Goal: Task Accomplishment & Management: Manage account settings

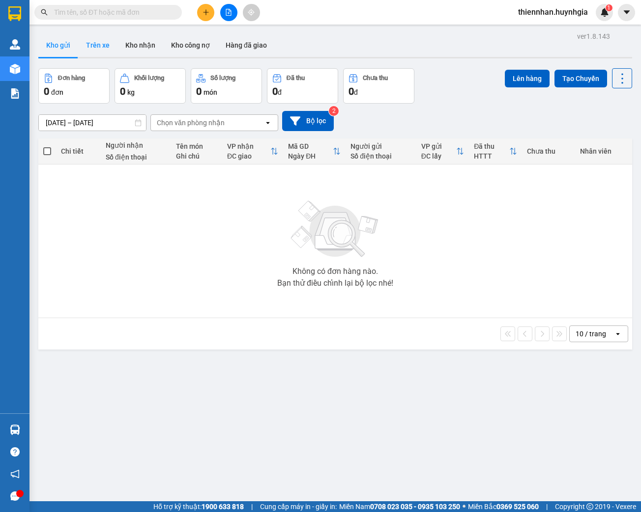
click at [92, 47] on button "Trên xe" at bounding box center [97, 45] width 39 height 24
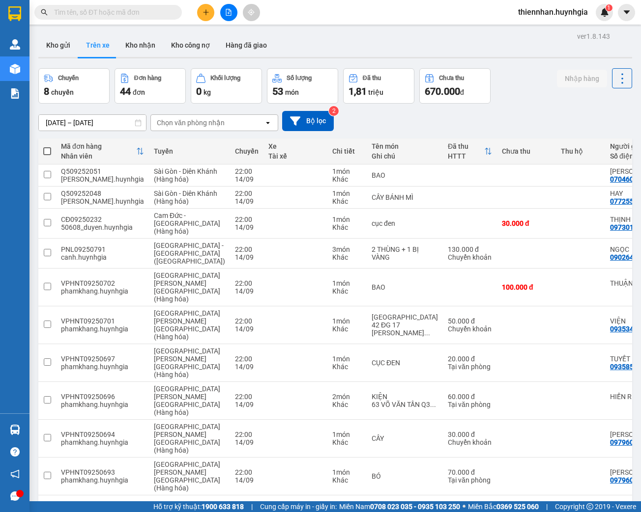
click at [75, 123] on input "[DATE] – [DATE]" at bounding box center [92, 123] width 107 height 16
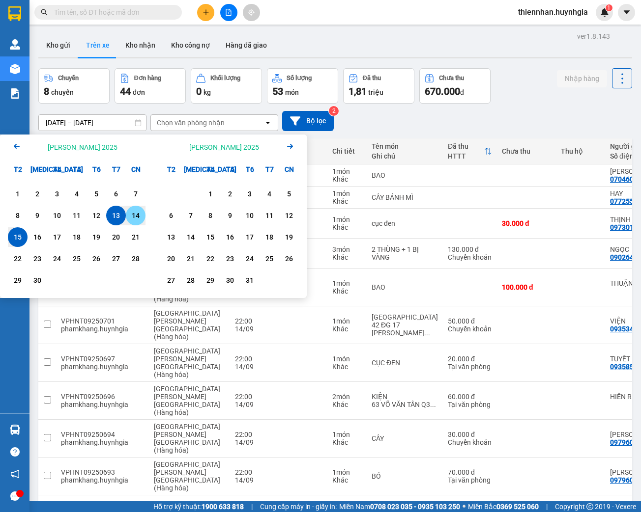
click at [134, 218] on div "14" at bounding box center [136, 216] width 14 height 12
click at [17, 238] on div "15" at bounding box center [18, 237] width 14 height 12
type input "[DATE] – [DATE]"
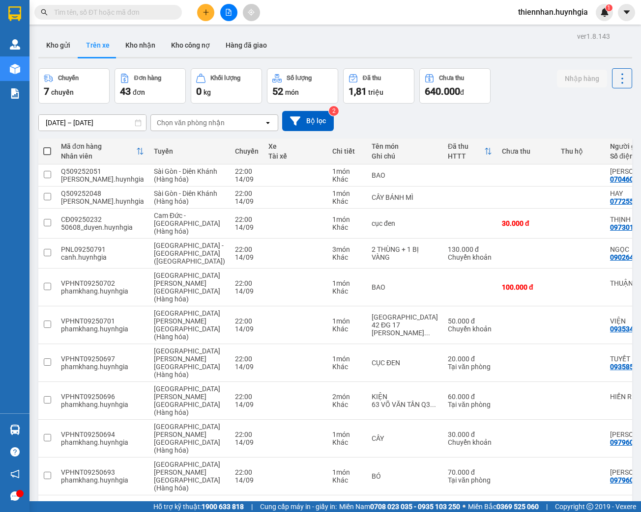
click at [188, 126] on div "Chọn văn phòng nhận" at bounding box center [191, 123] width 68 height 10
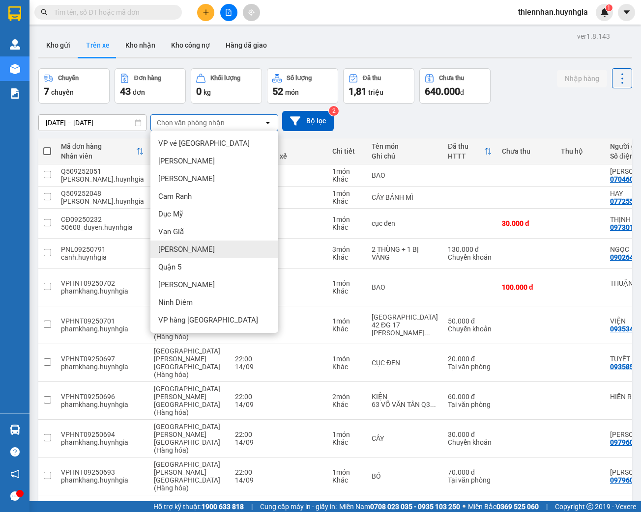
click at [181, 250] on span "[PERSON_NAME]" at bounding box center [186, 250] width 56 height 10
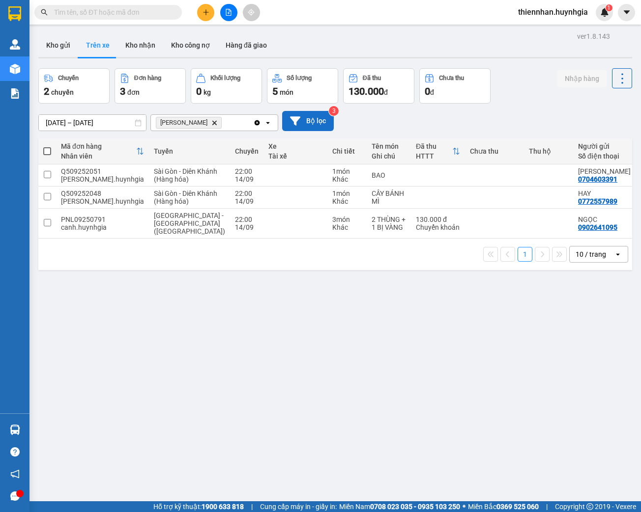
click at [300, 124] on button "Bộ lọc" at bounding box center [308, 121] width 52 height 20
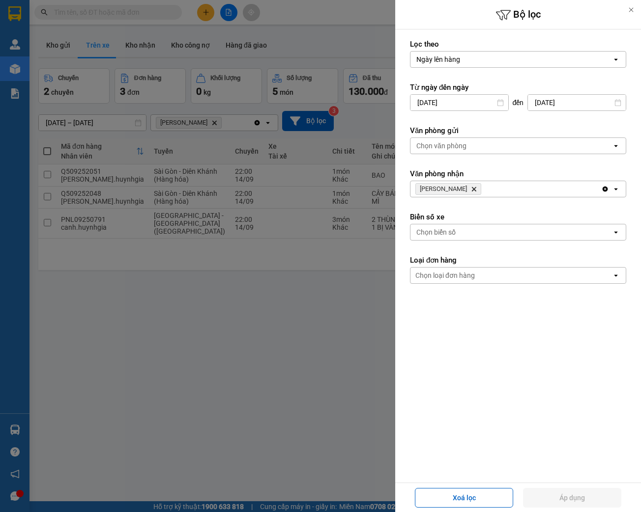
click at [426, 148] on div "Chọn văn phòng" at bounding box center [441, 146] width 50 height 10
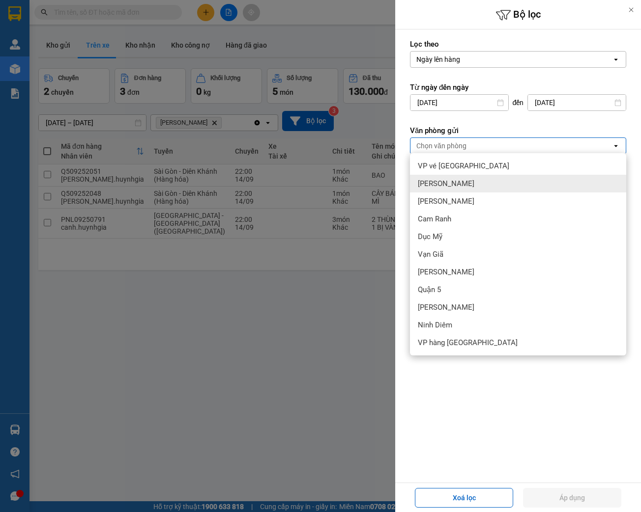
click at [440, 183] on span "[PERSON_NAME]" at bounding box center [446, 184] width 56 height 10
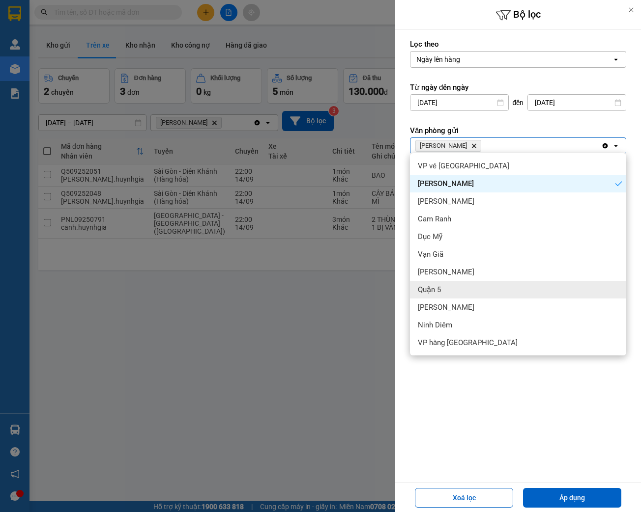
click at [432, 291] on span "Quận 5" at bounding box center [429, 290] width 23 height 10
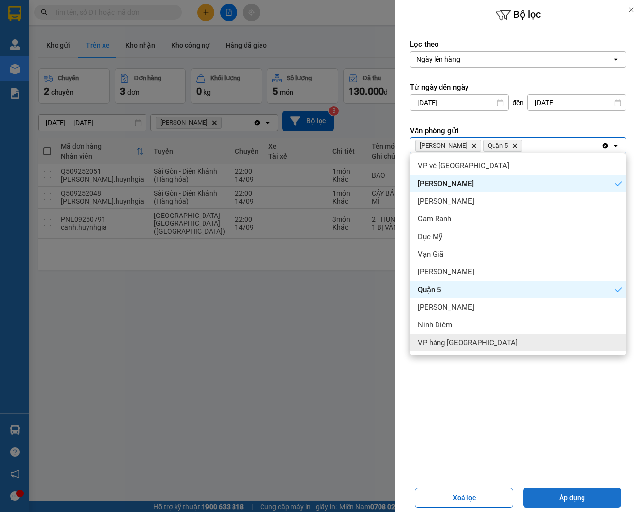
click at [592, 497] on button "Áp dụng" at bounding box center [572, 498] width 98 height 20
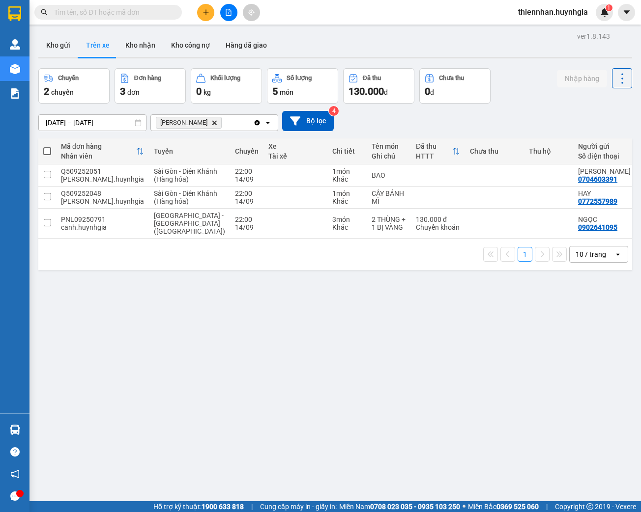
click at [600, 262] on div "10 / trang" at bounding box center [591, 255] width 44 height 16
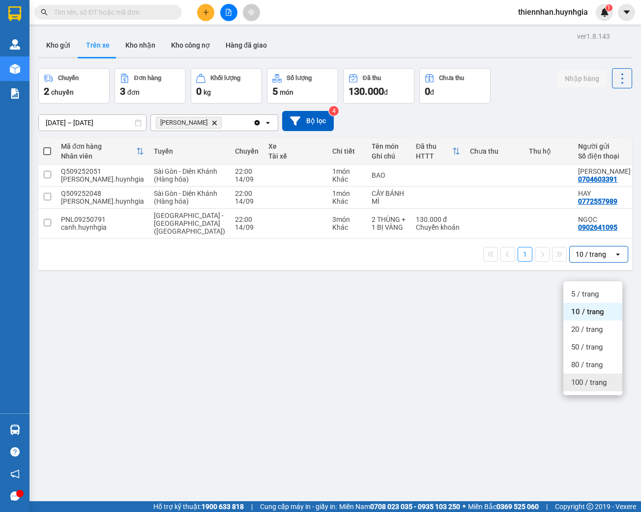
click at [586, 386] on span "100 / trang" at bounding box center [588, 383] width 35 height 10
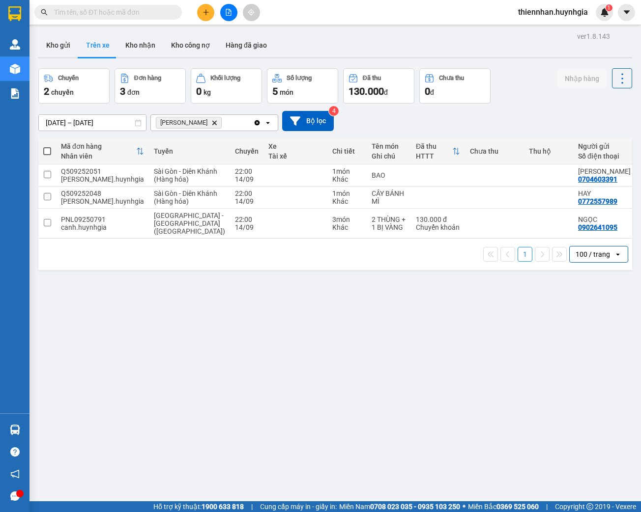
click at [46, 152] on span at bounding box center [47, 151] width 8 height 8
click at [47, 146] on input "checkbox" at bounding box center [47, 146] width 0 height 0
checkbox input "true"
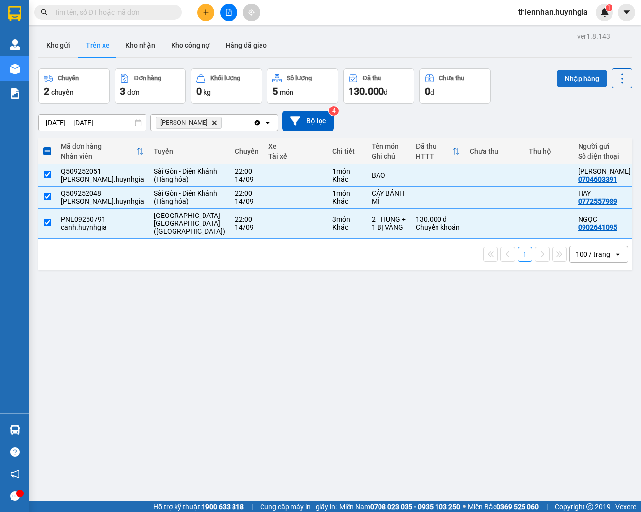
click at [563, 81] on button "Nhập hàng" at bounding box center [582, 79] width 50 height 18
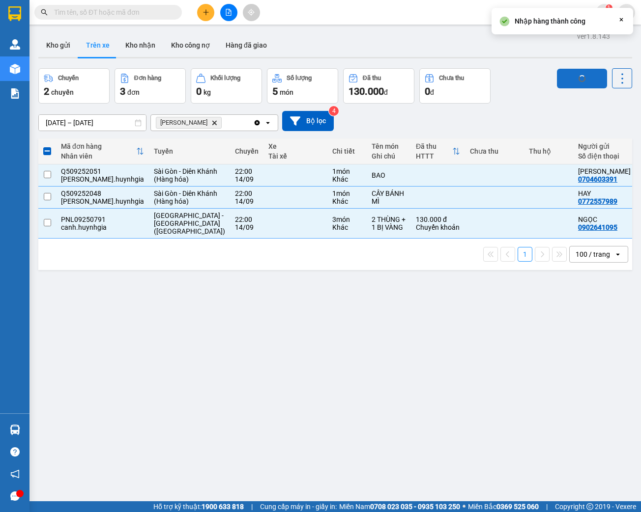
checkbox input "false"
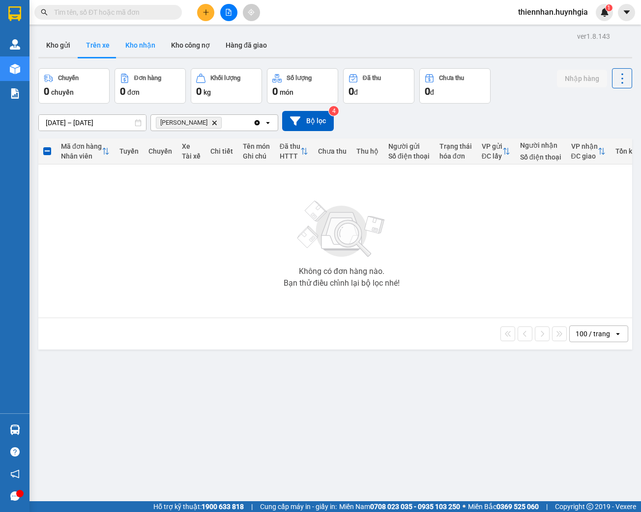
click at [144, 48] on button "Kho nhận" at bounding box center [140, 45] width 46 height 24
type input "[DATE] – [DATE]"
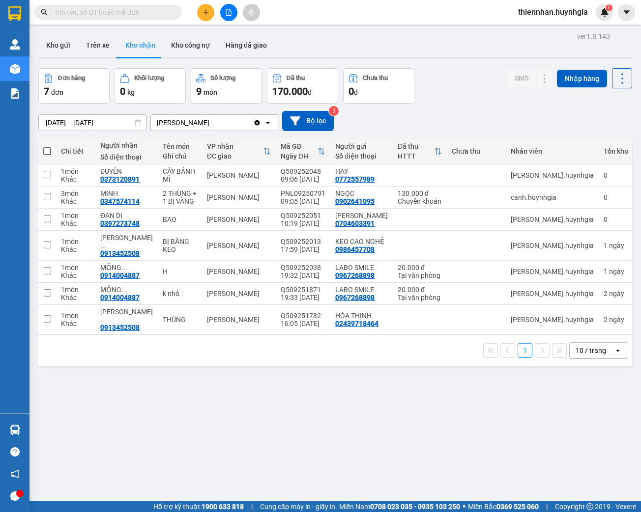
click at [580, 346] on div "10 / trang" at bounding box center [590, 351] width 30 height 10
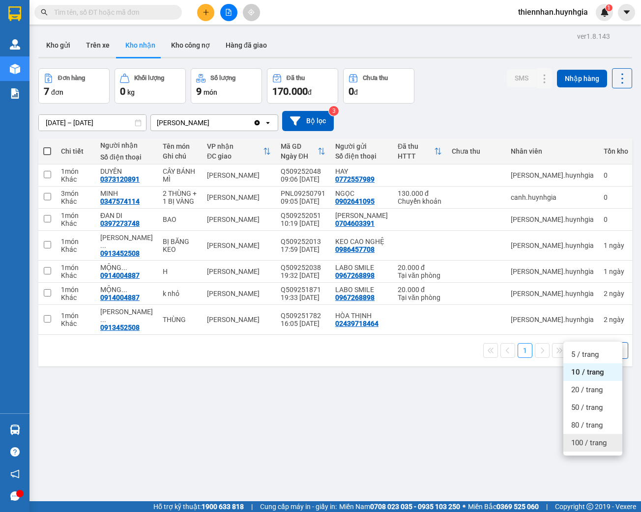
click at [598, 443] on span "100 / trang" at bounding box center [588, 443] width 35 height 10
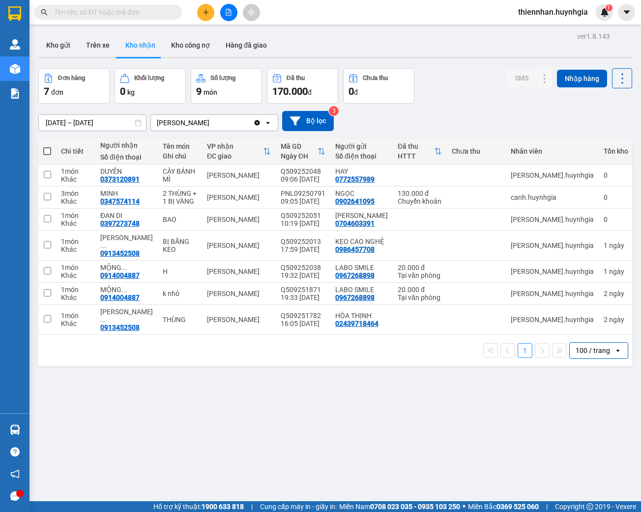
click at [44, 151] on span at bounding box center [47, 151] width 8 height 8
click at [47, 146] on input "checkbox" at bounding box center [47, 146] width 0 height 0
checkbox input "true"
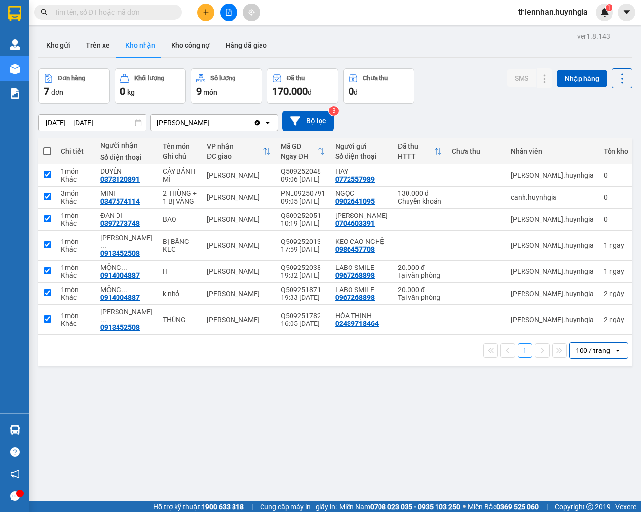
checkbox input "true"
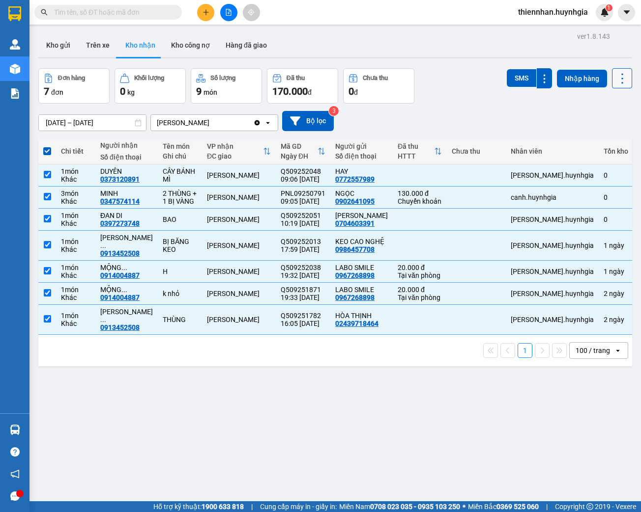
click at [615, 80] on icon at bounding box center [622, 79] width 14 height 14
click at [606, 105] on span "Xuất excel" at bounding box center [604, 105] width 31 height 10
click at [102, 12] on input "text" at bounding box center [112, 12] width 116 height 11
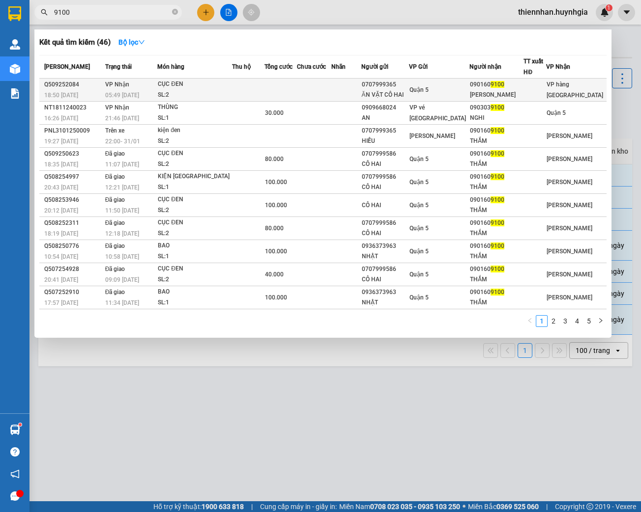
type input "9100"
click at [177, 93] on div "SL: 2" at bounding box center [195, 95] width 74 height 11
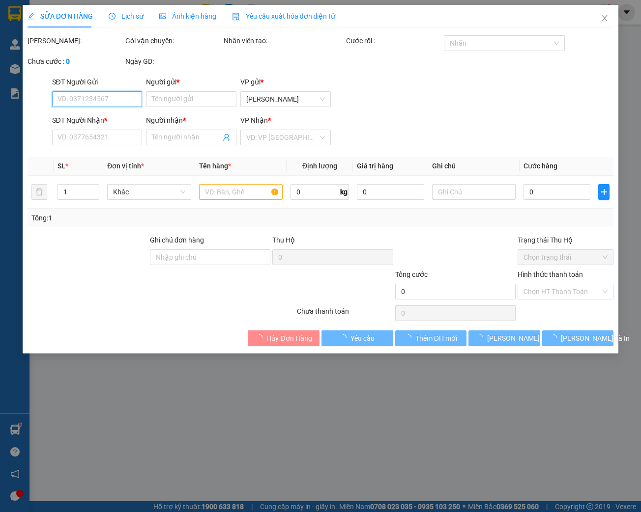
type input "0707999365"
type input "ĂN VẶT CÔ HAI"
type input "0901609100"
type input "[PERSON_NAME]"
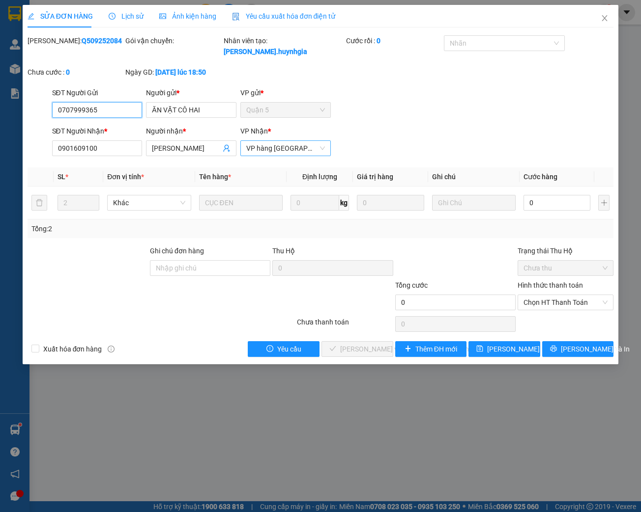
click at [286, 149] on span "VP hàng [GEOGRAPHIC_DATA]" at bounding box center [285, 148] width 79 height 15
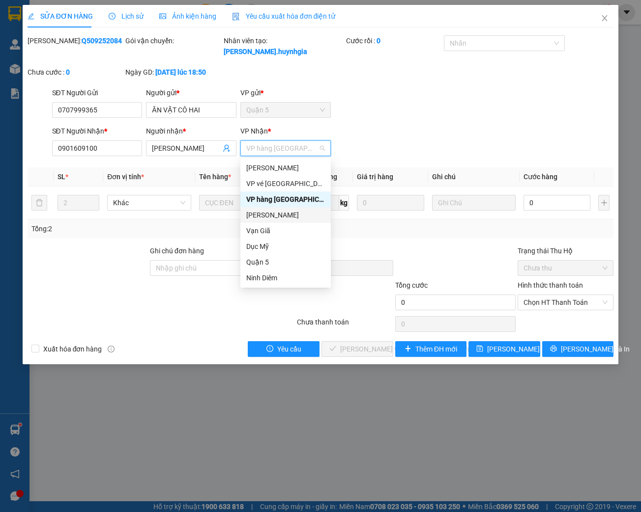
click at [259, 218] on div "[PERSON_NAME]" at bounding box center [285, 215] width 79 height 11
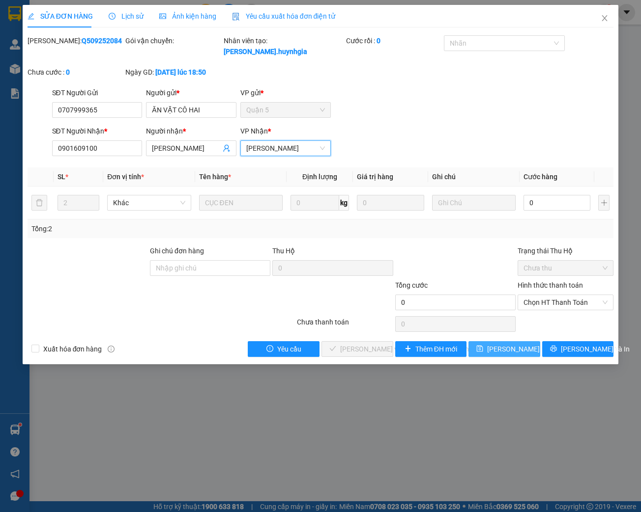
click at [506, 351] on span "[PERSON_NAME] đổi" at bounding box center [518, 349] width 63 height 11
